Goal: Find specific page/section: Find specific page/section

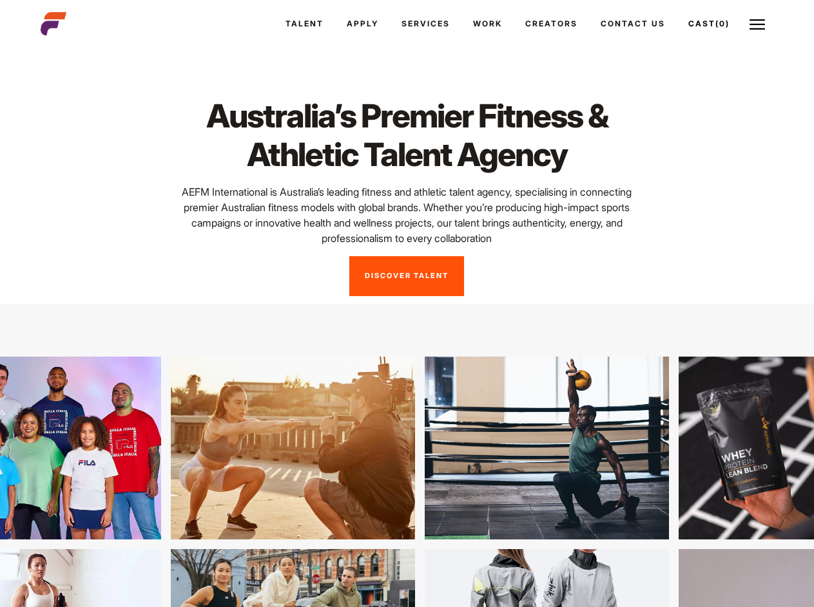
click at [707, 24] on link "Cast (0)" at bounding box center [708, 23] width 64 height 35
